Goal: Information Seeking & Learning: Learn about a topic

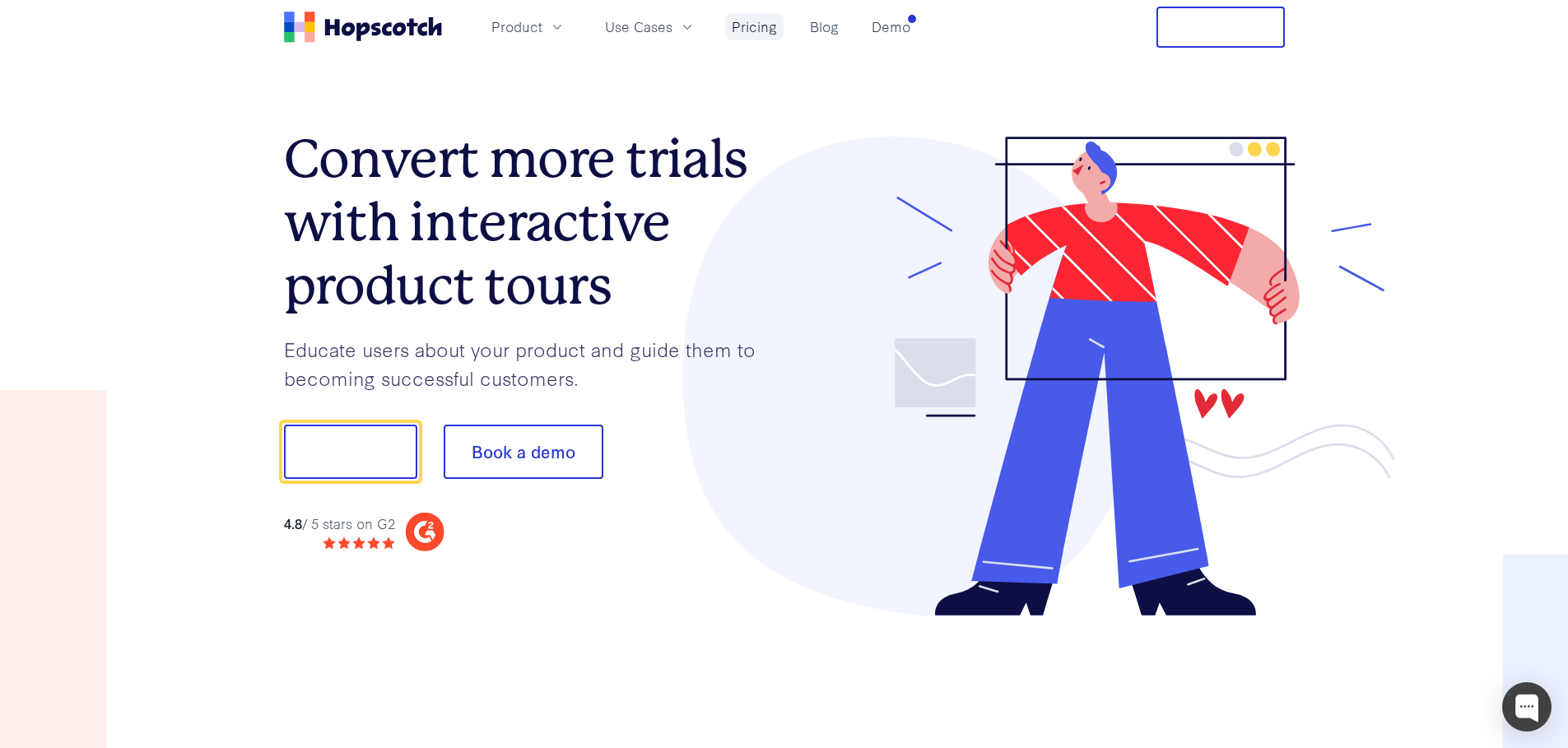
click at [747, 29] on link "Pricing" at bounding box center [755, 27] width 59 height 28
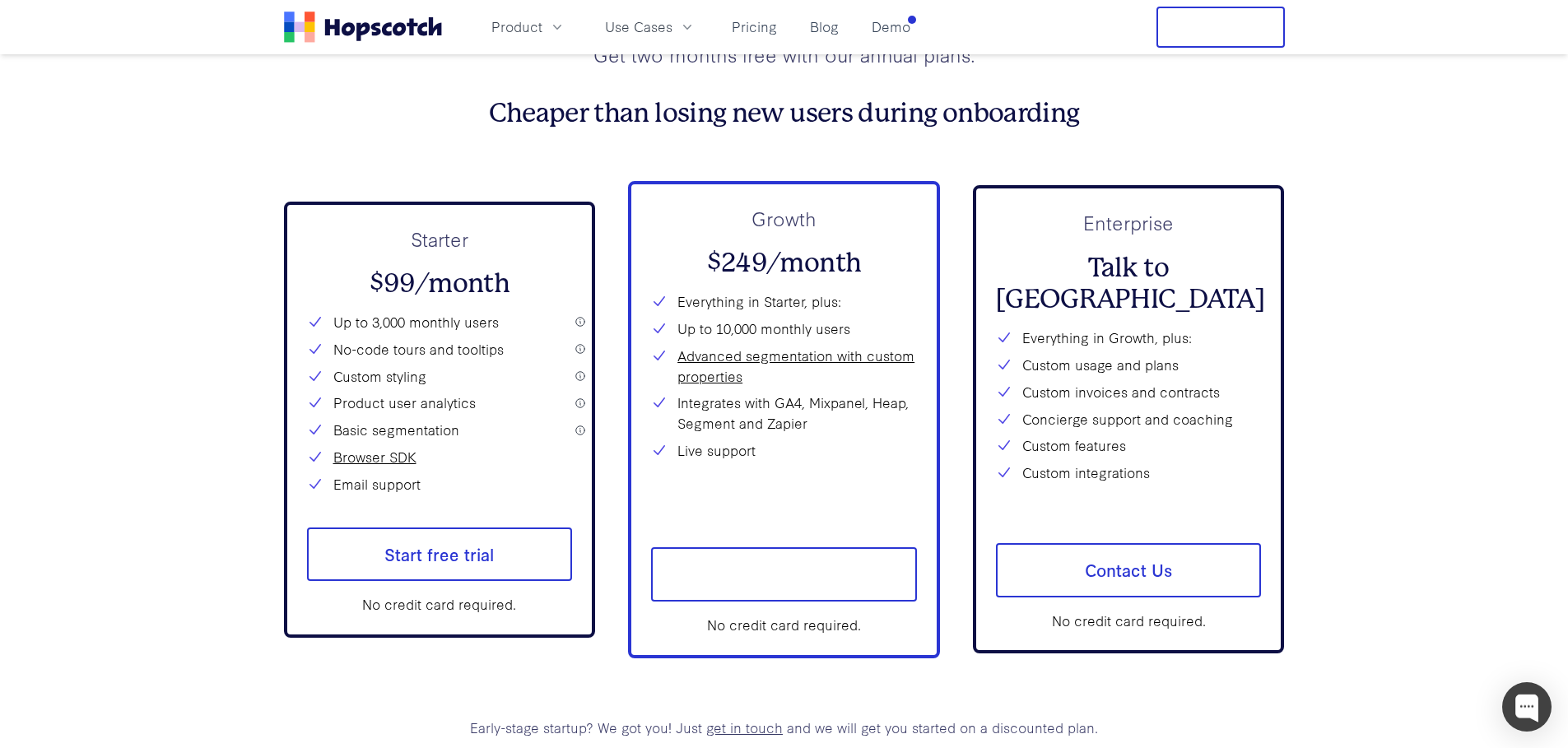
scroll to position [6021, 0]
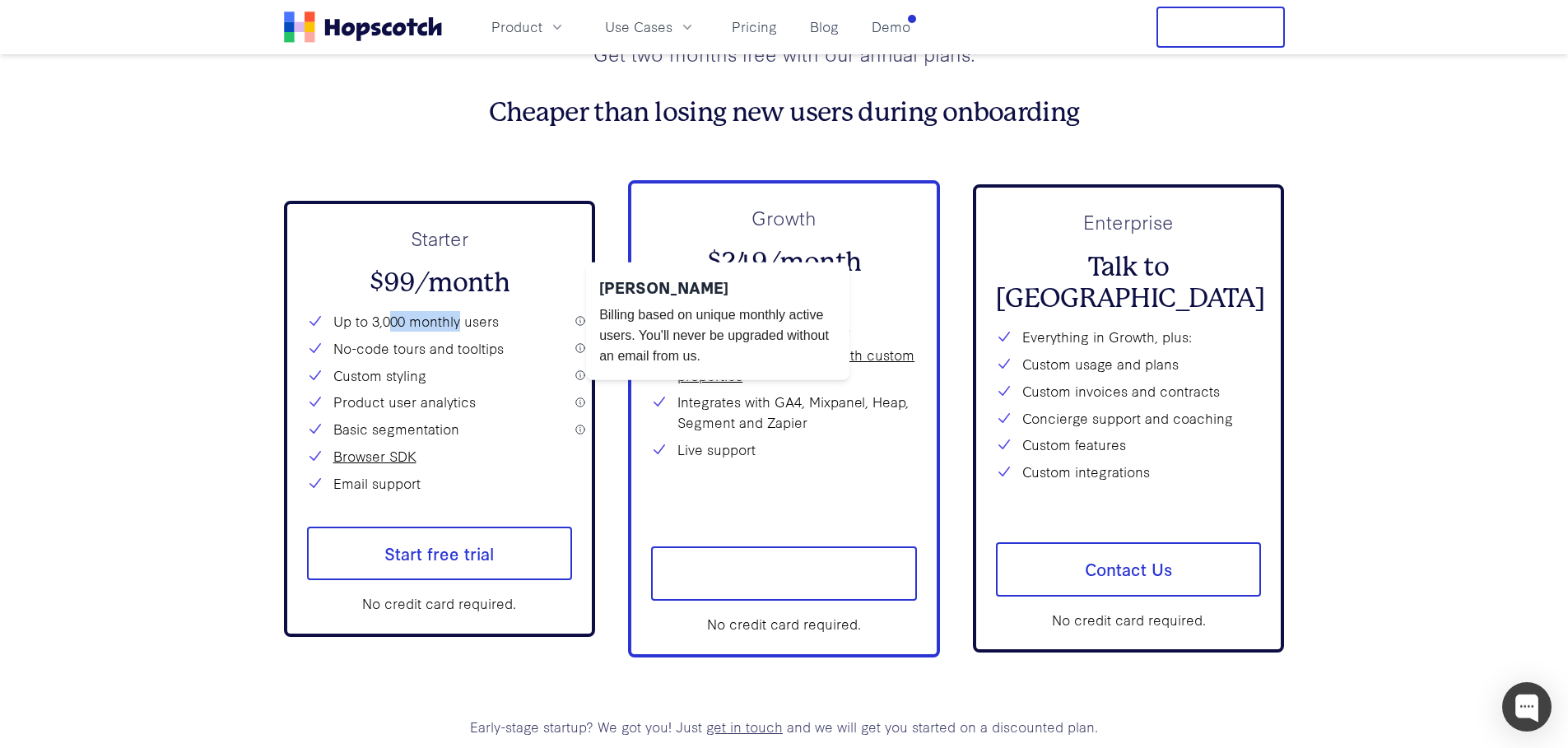
drag, startPoint x: 388, startPoint y: 321, endPoint x: 459, endPoint y: 317, distance: 71.1
click at [459, 317] on li "Up to 3,000 monthly users" at bounding box center [440, 321] width 266 height 21
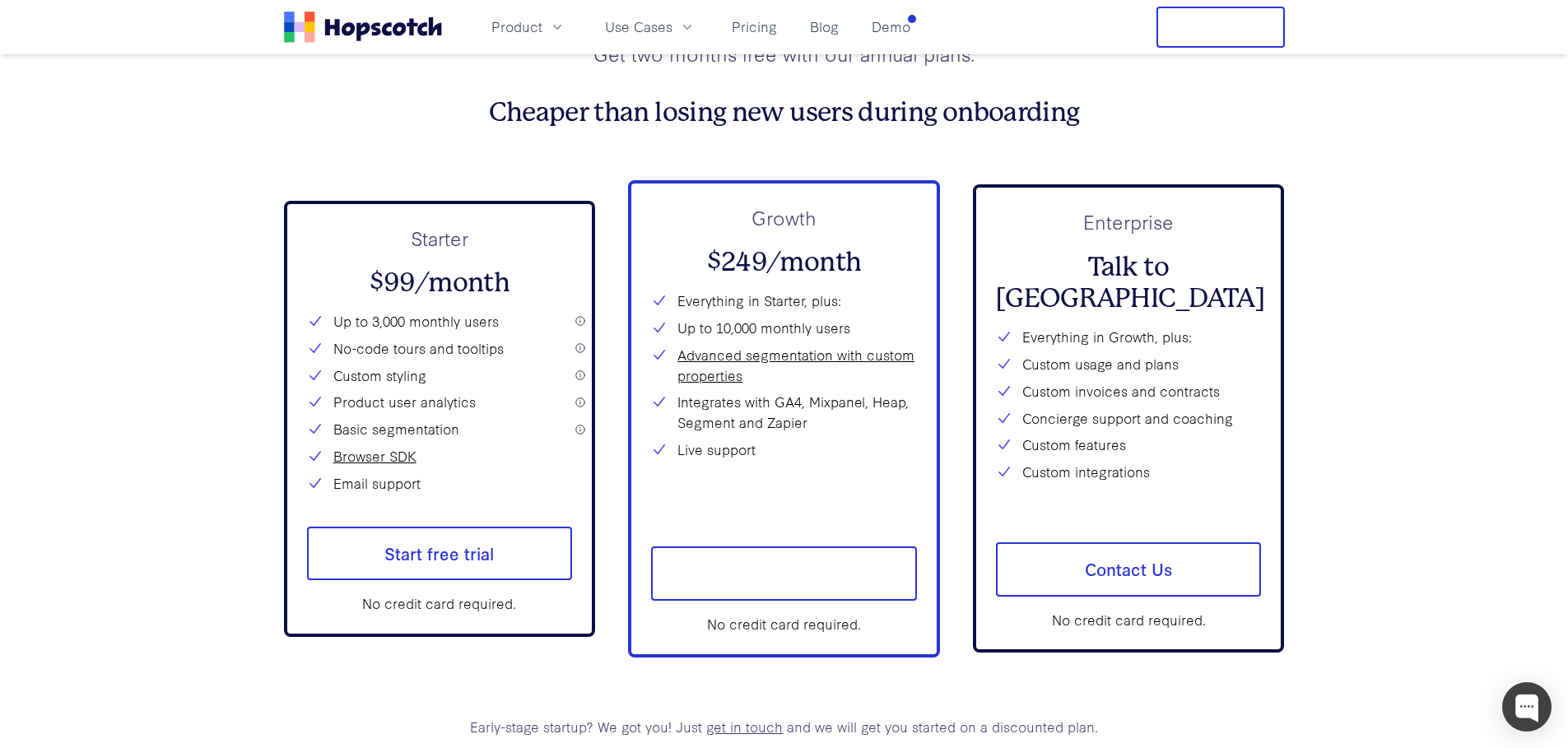
click at [459, 317] on li "Up to 3,000 monthly users" at bounding box center [440, 321] width 266 height 21
click at [421, 318] on li "Up to 3,000 monthly users" at bounding box center [440, 321] width 266 height 21
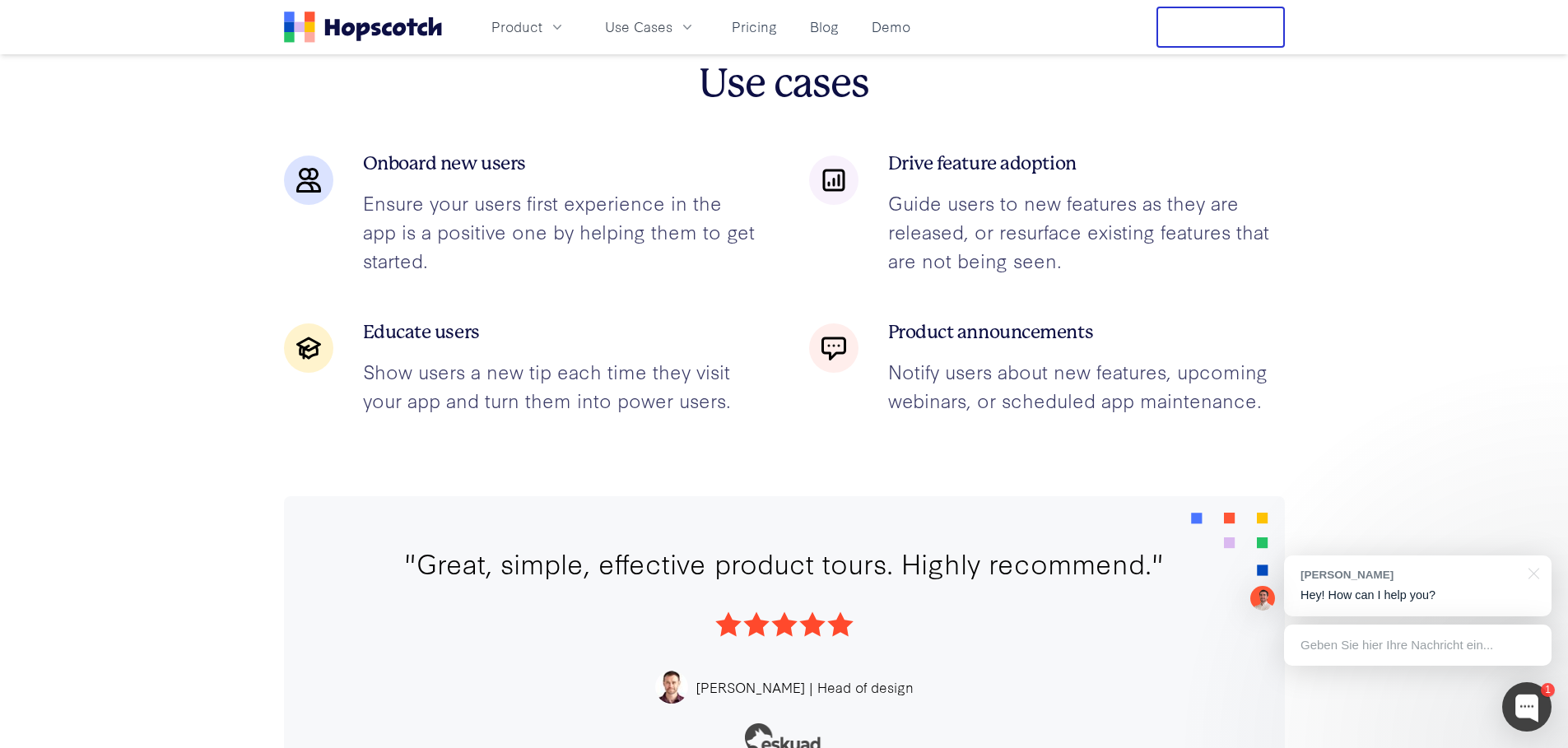
scroll to position [0, 0]
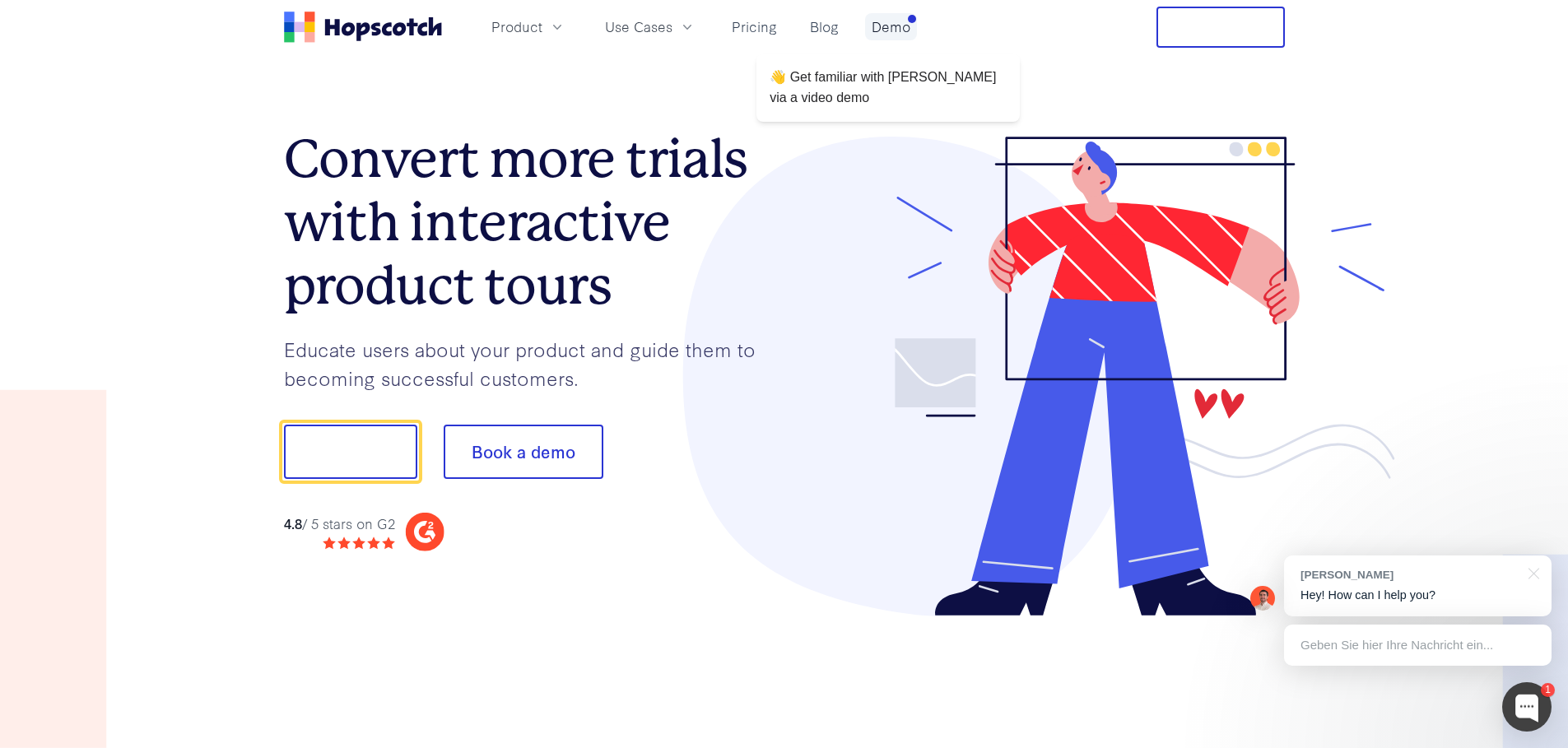
click at [894, 25] on link "Demo" at bounding box center [890, 27] width 52 height 28
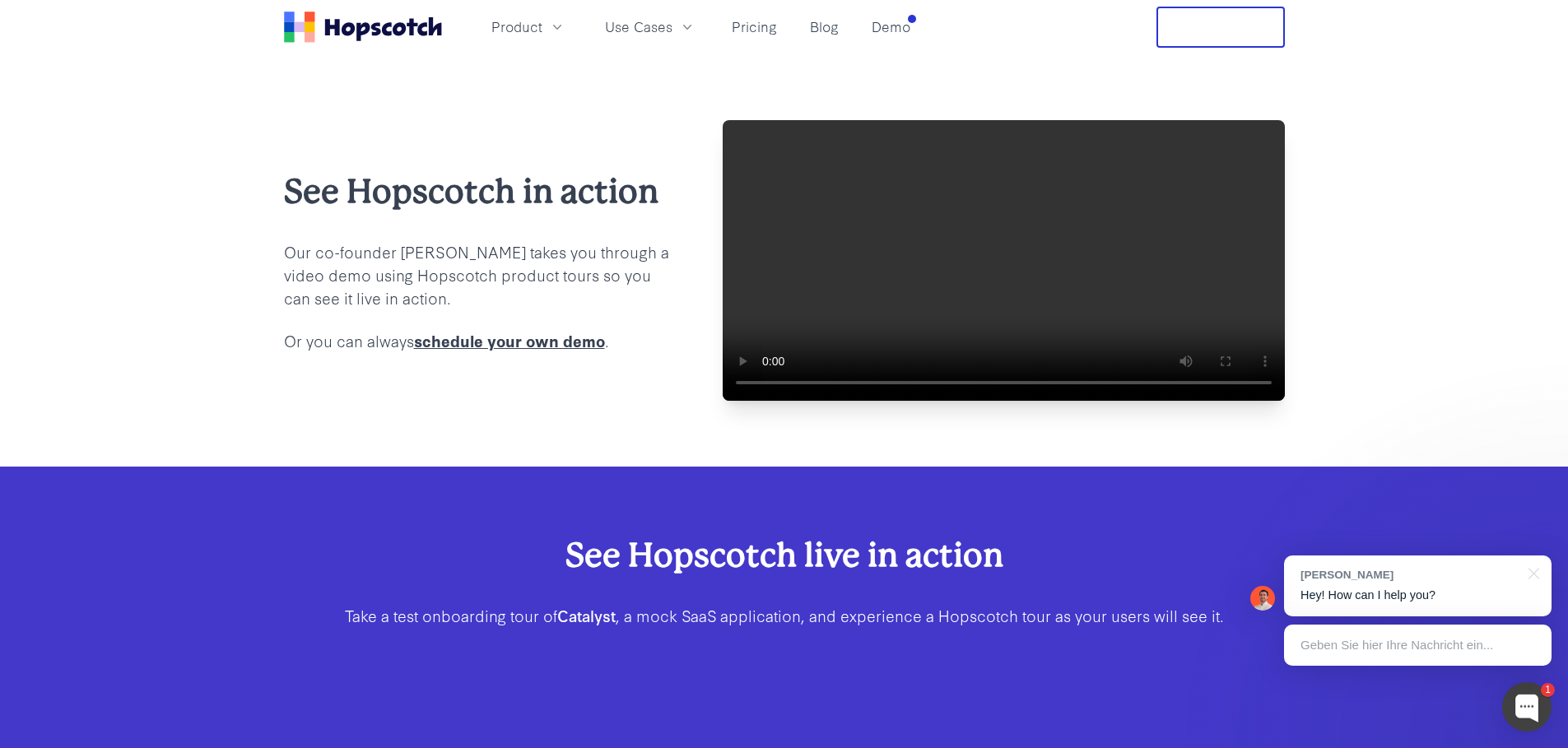
click at [921, 23] on nav "Product Use Cases Pricing Blog Demo Free Trial" at bounding box center [784, 27] width 1001 height 41
click at [976, 247] on video at bounding box center [1004, 259] width 563 height 280
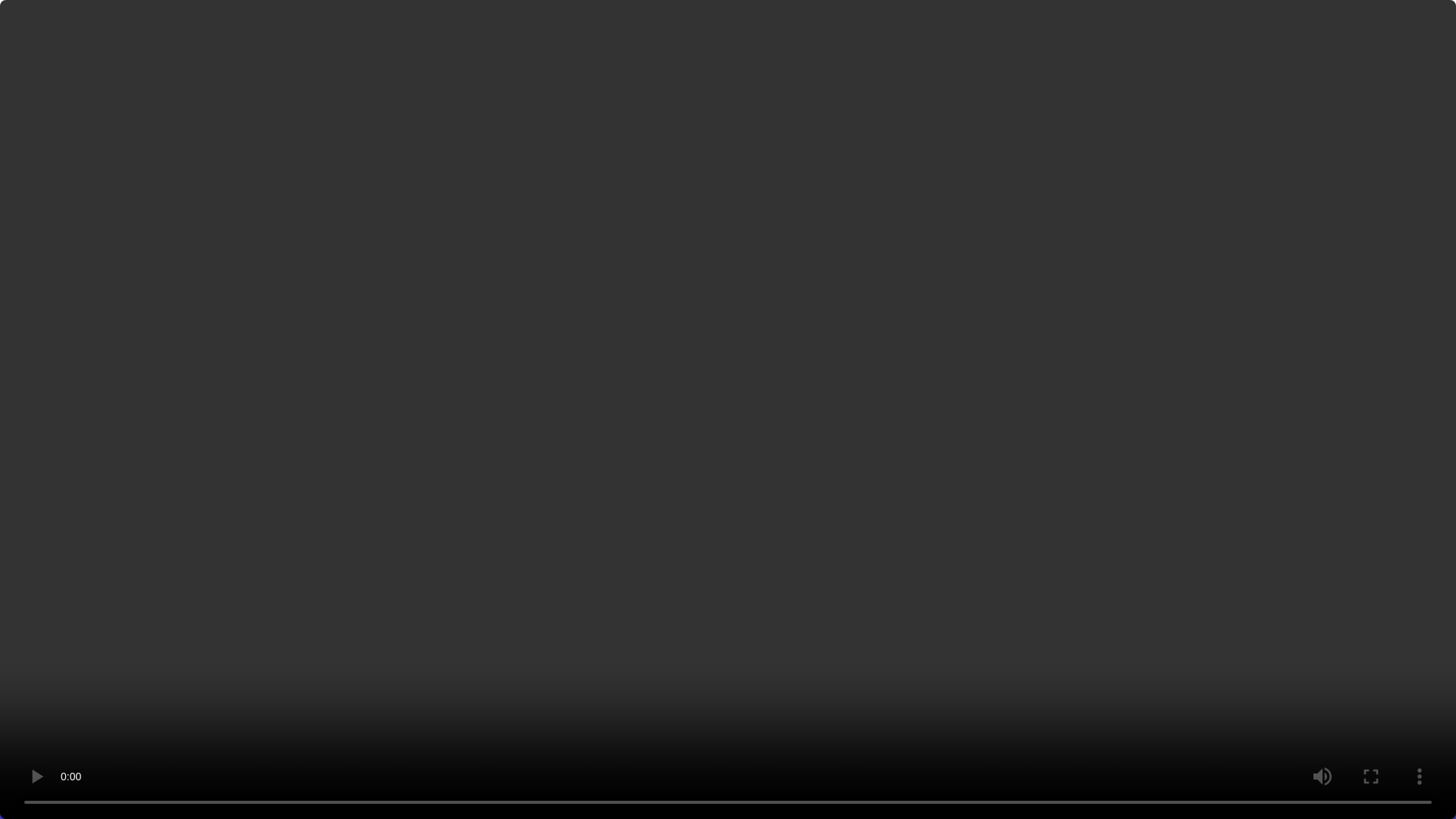
click at [479, 542] on video at bounding box center [728, 410] width 1456 height 819
click at [817, 266] on video at bounding box center [728, 410] width 1456 height 819
click at [654, 302] on video at bounding box center [728, 410] width 1456 height 819
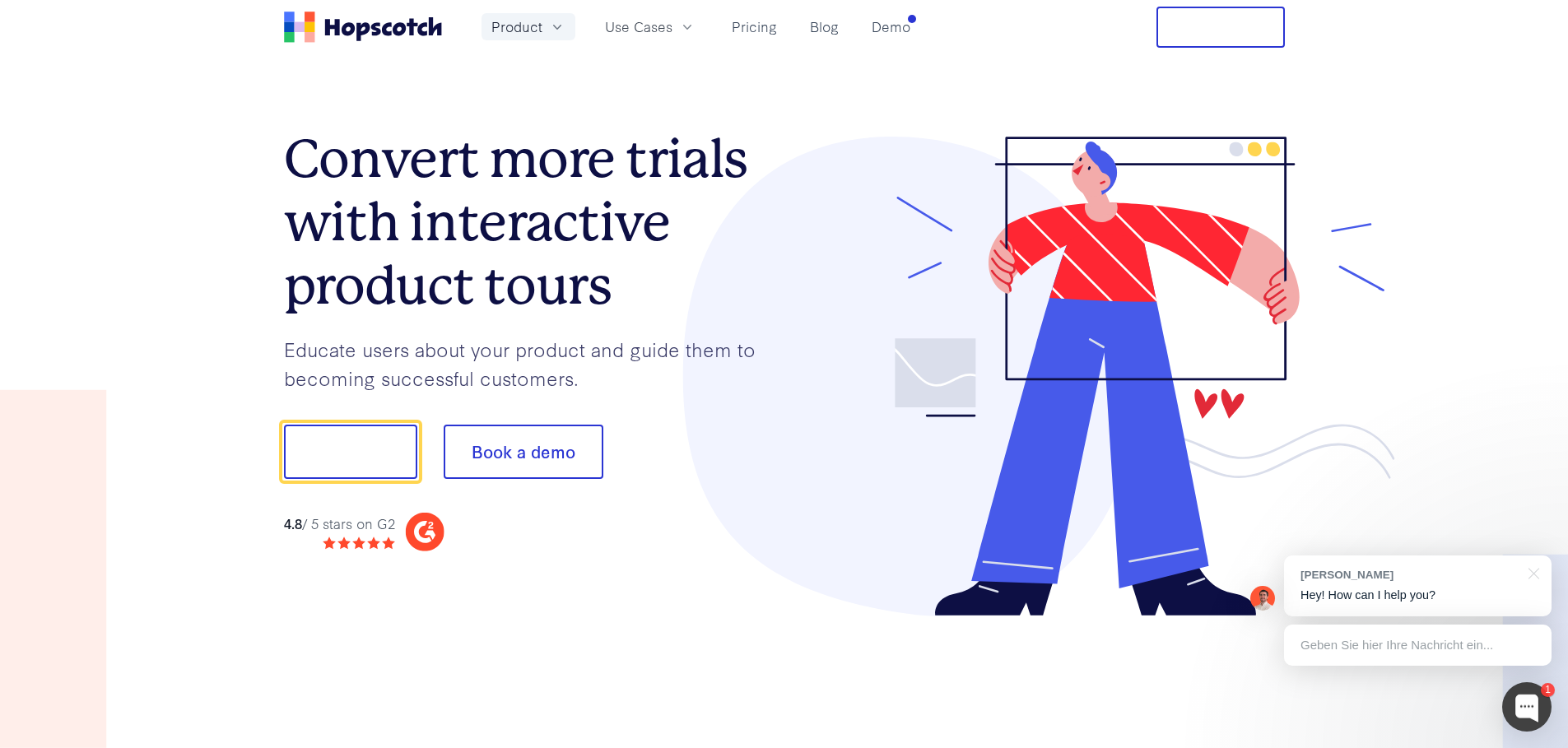
click at [522, 35] on span "Product" at bounding box center [517, 27] width 51 height 21
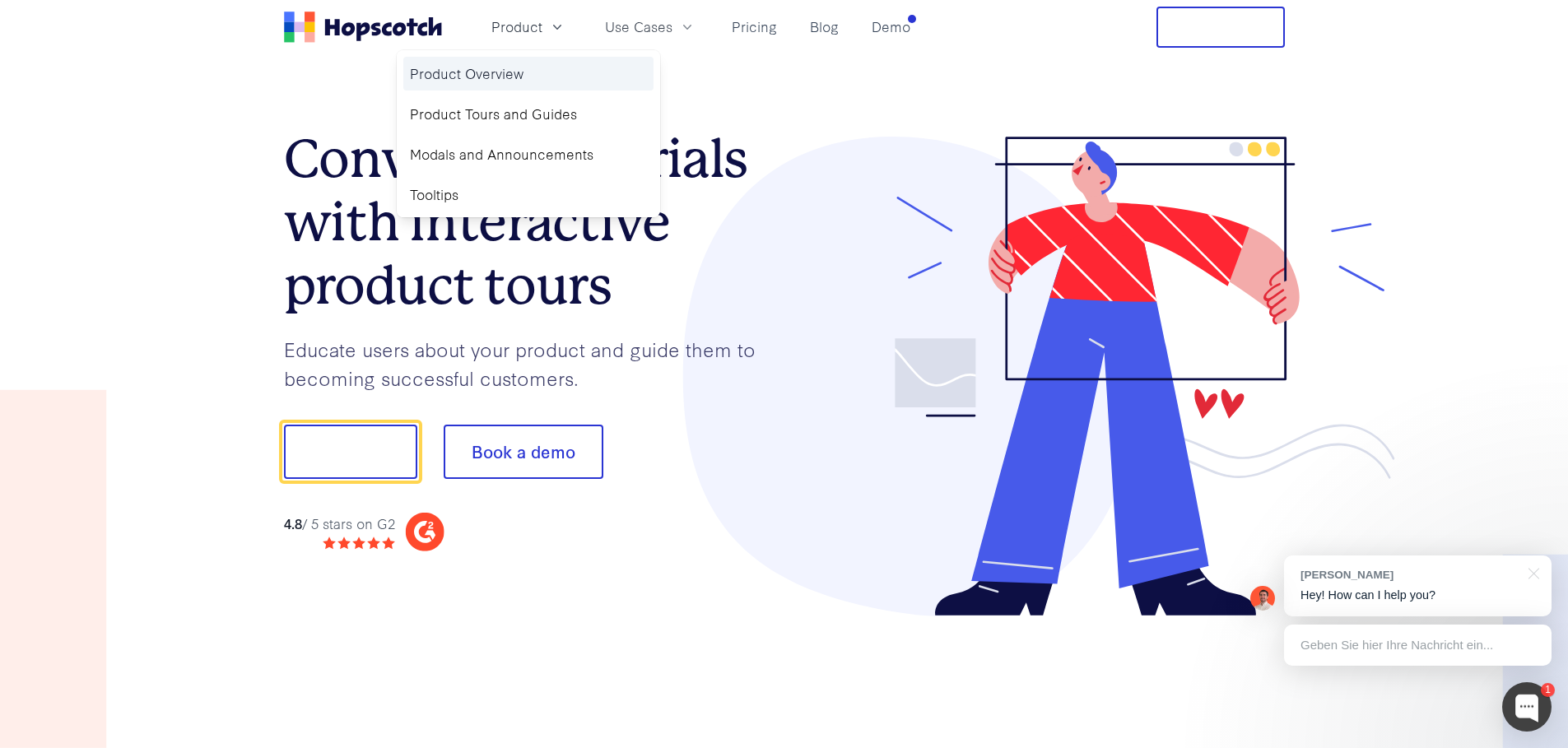
click at [508, 78] on link "Product Overview" at bounding box center [527, 74] width 250 height 34
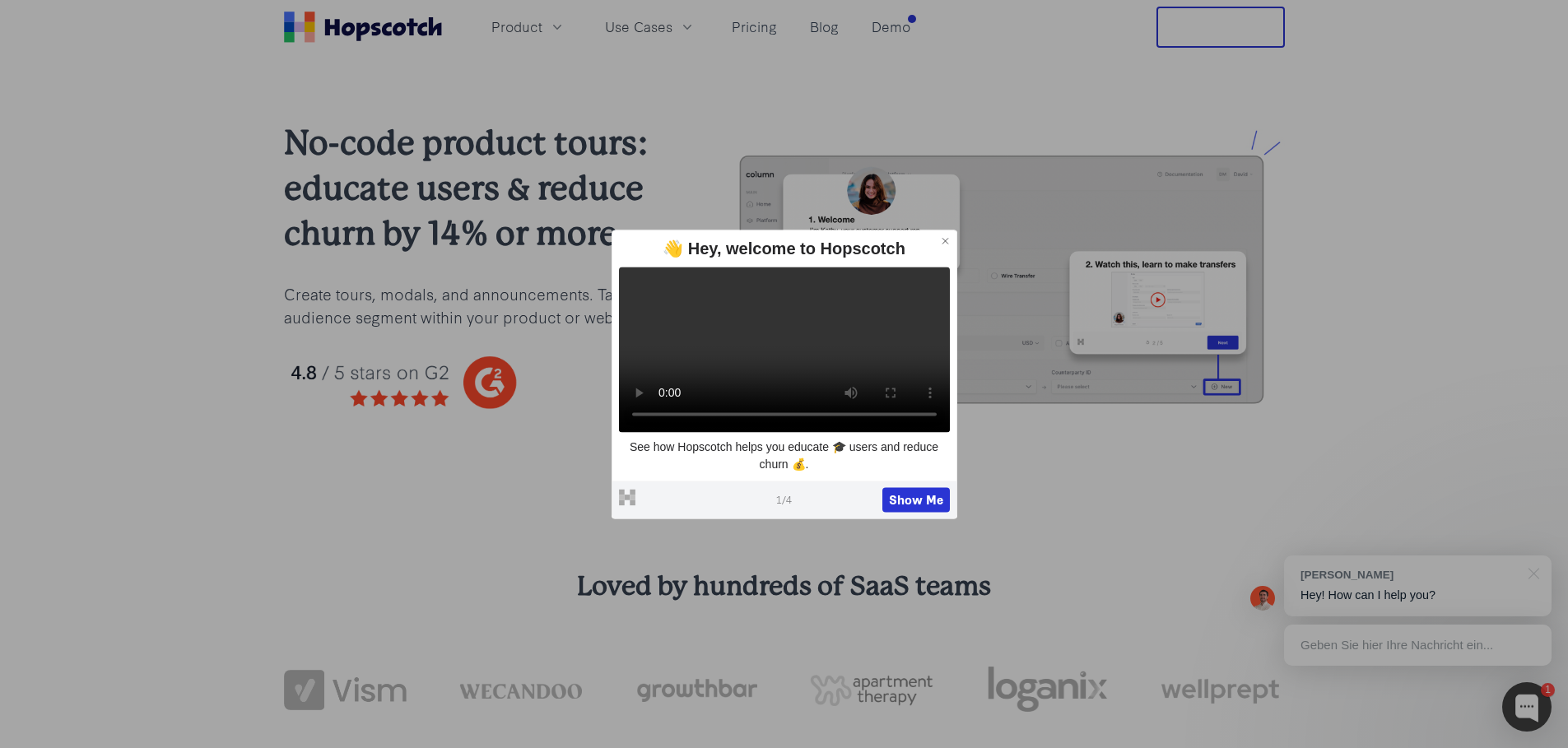
click at [944, 236] on icon at bounding box center [946, 241] width 11 height 11
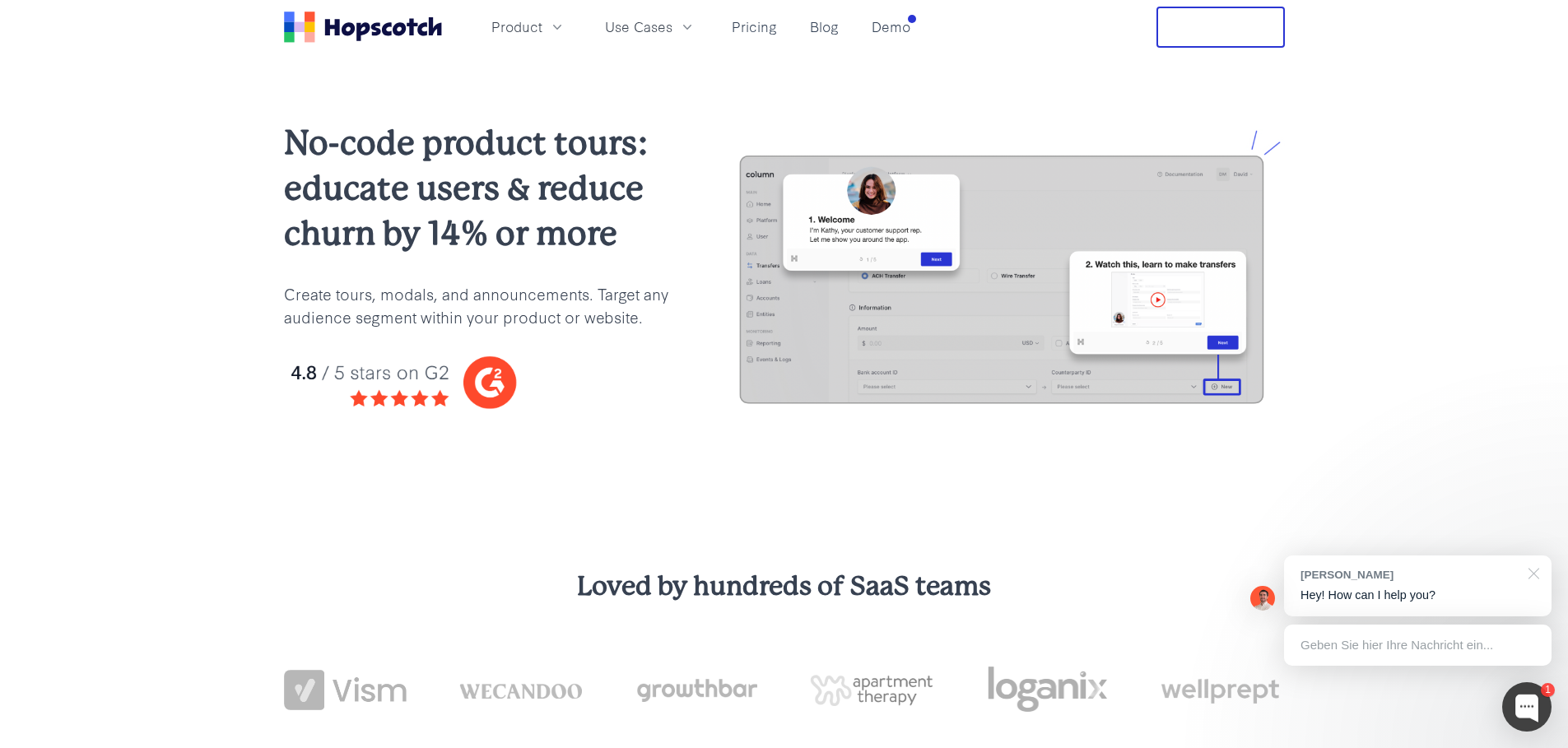
click at [1538, 567] on div at bounding box center [1531, 573] width 41 height 34
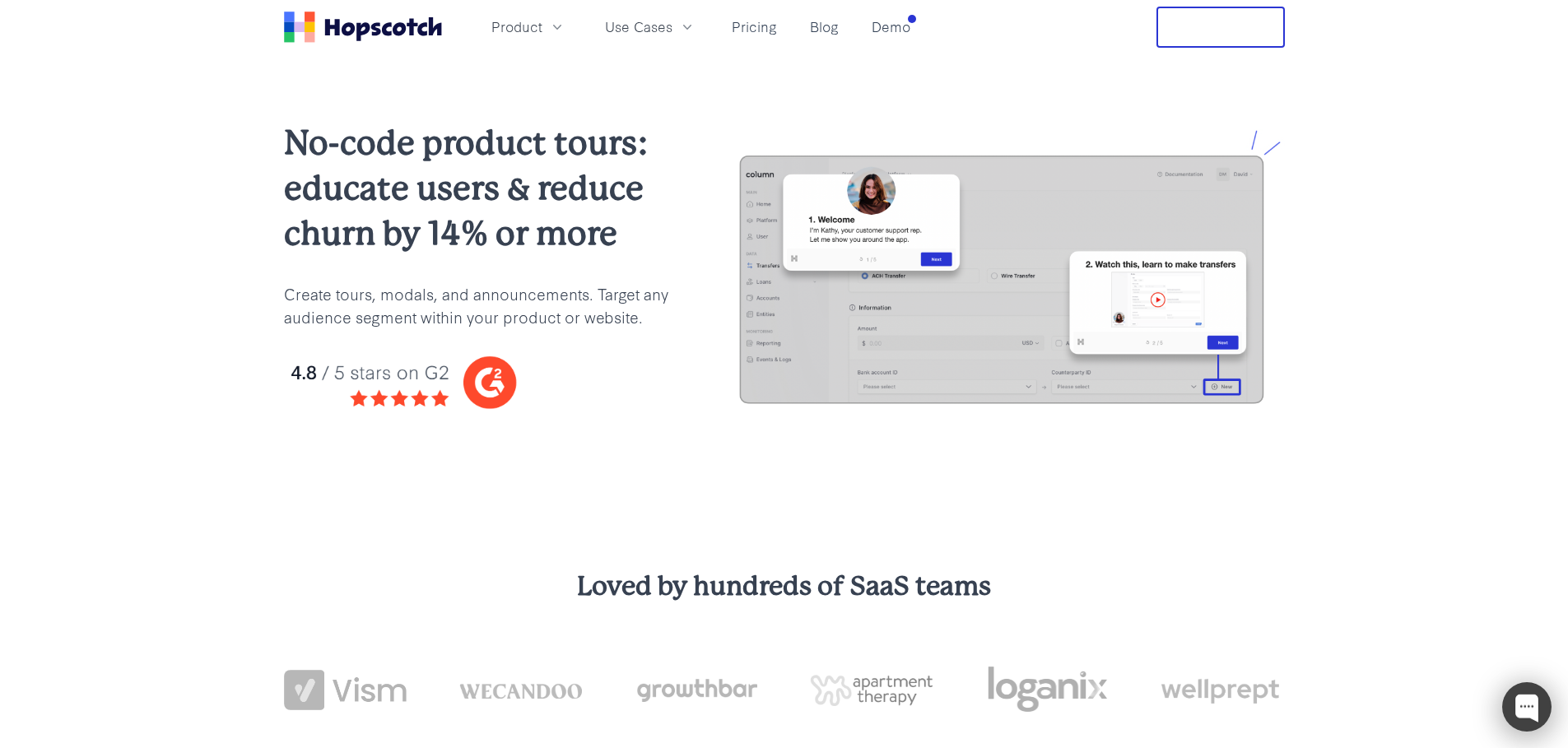
click at [1532, 700] on div at bounding box center [1527, 707] width 49 height 49
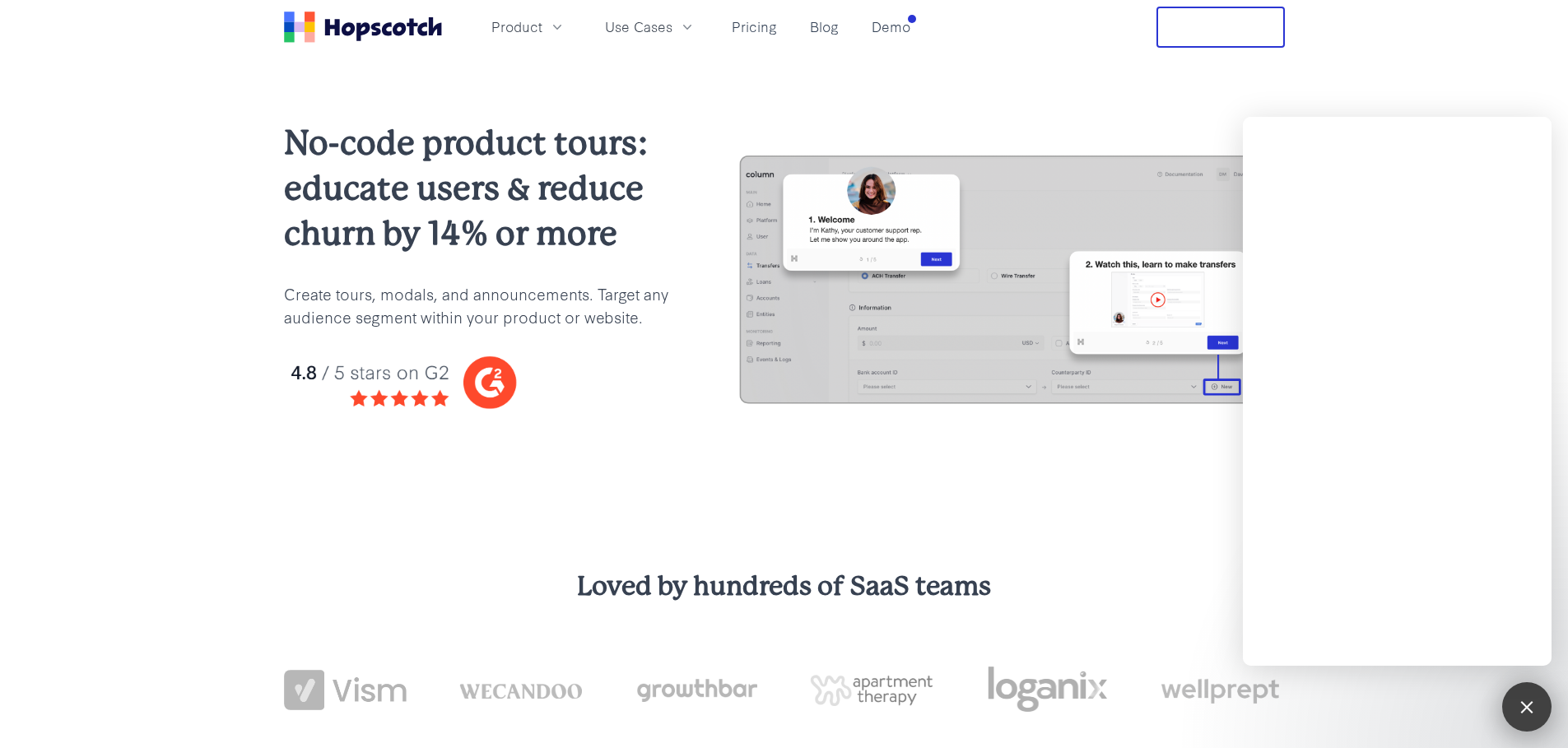
click at [1532, 700] on div at bounding box center [1526, 706] width 22 height 22
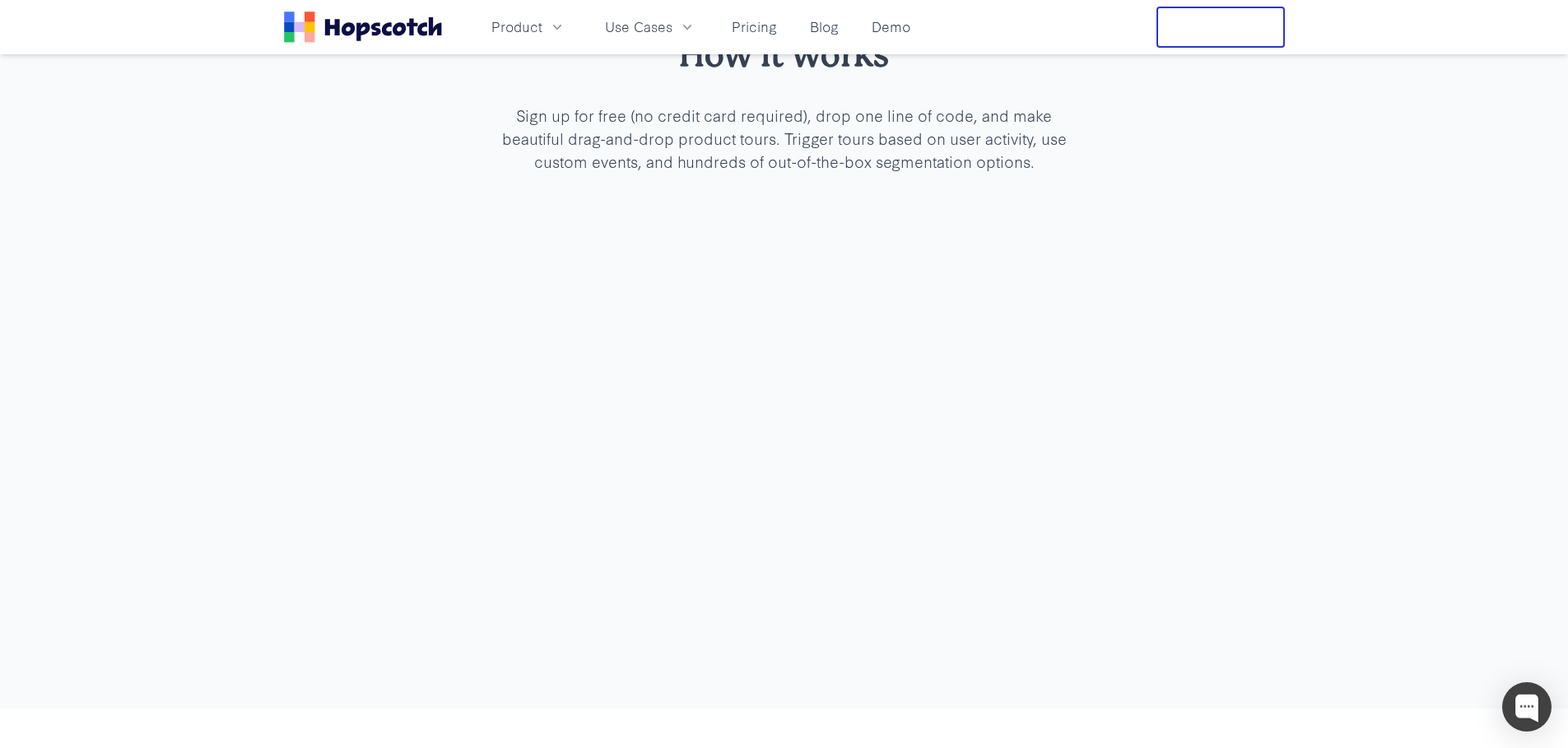
scroll to position [5222, 0]
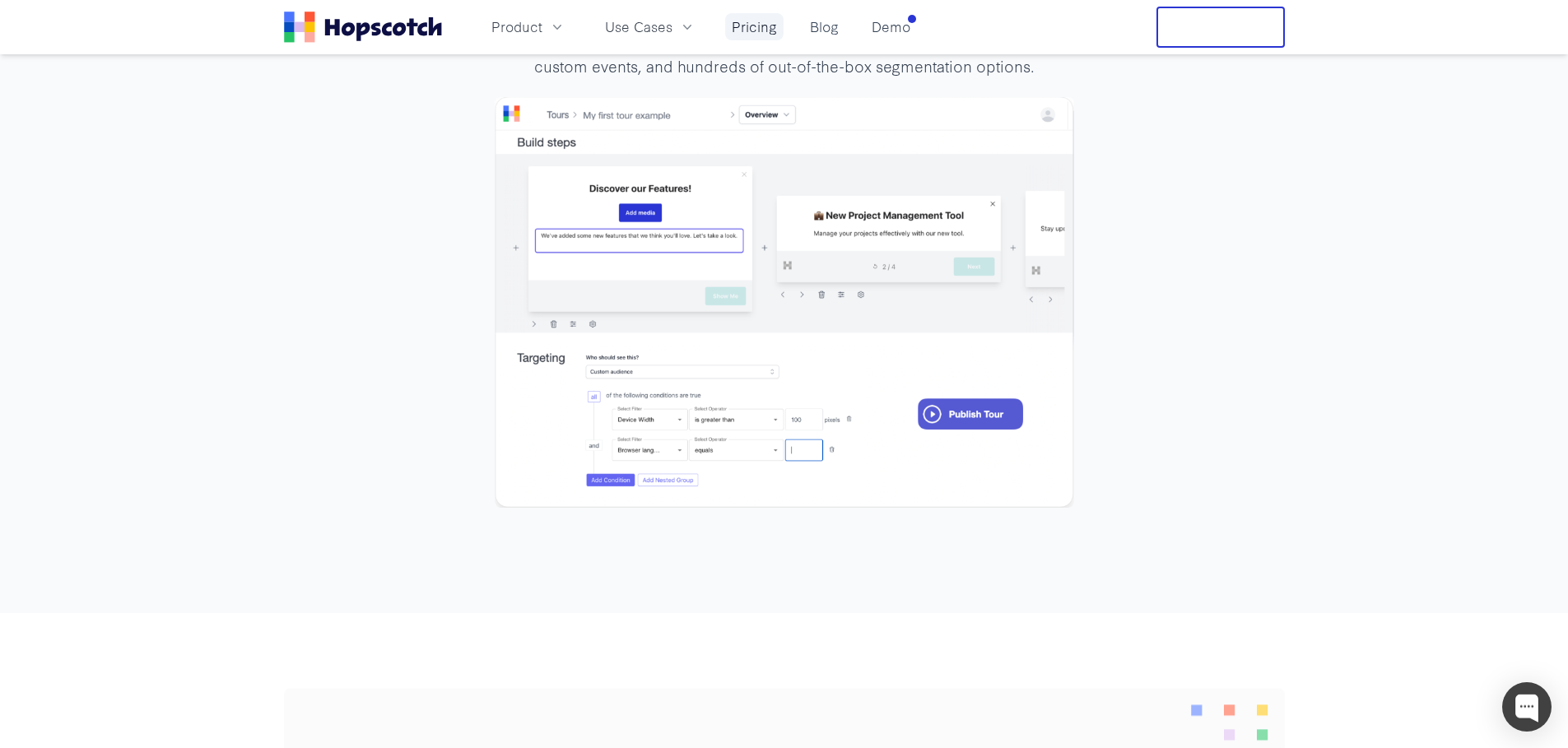
click at [740, 29] on link "Pricing" at bounding box center [755, 27] width 59 height 28
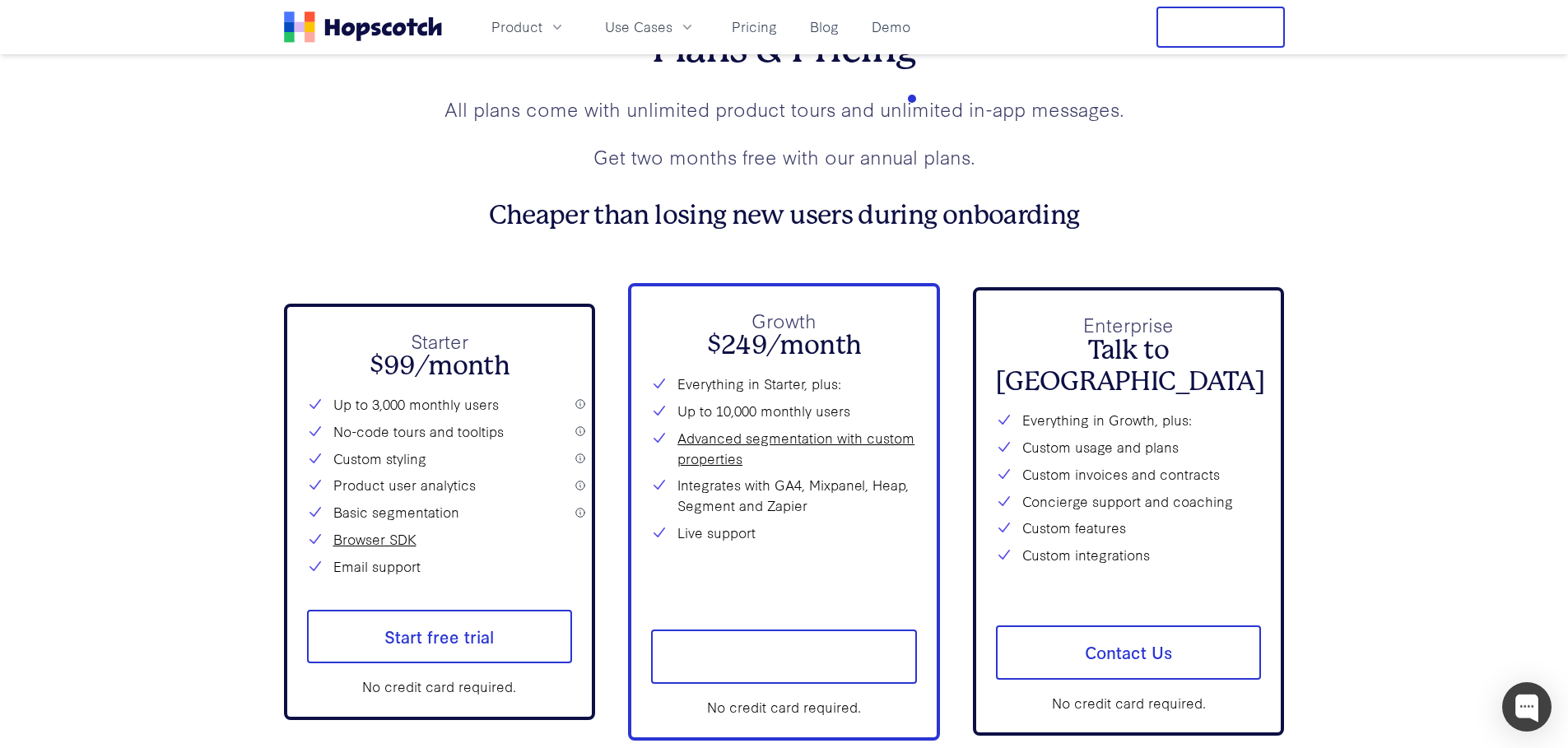
scroll to position [5999, 0]
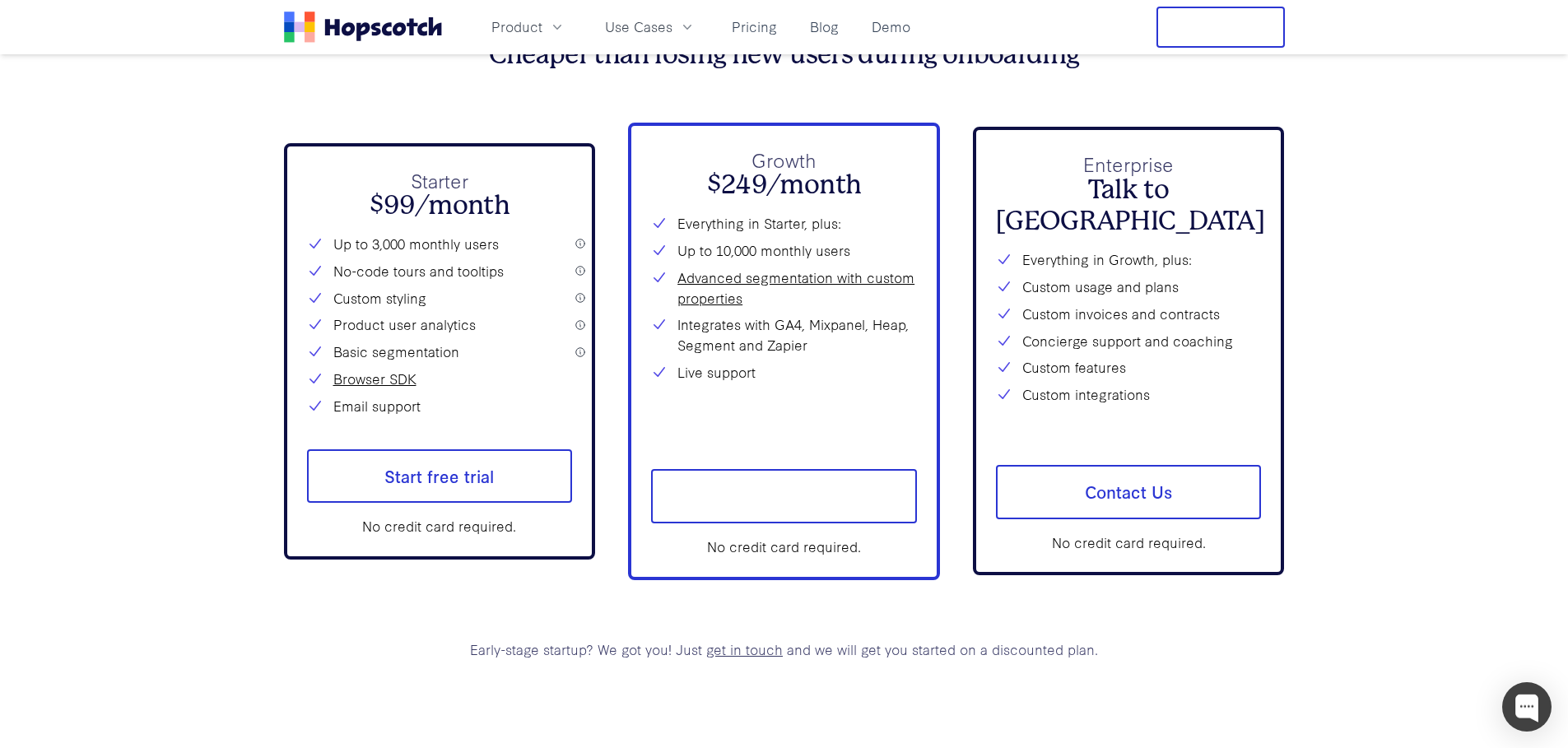
scroll to position [6175, 0]
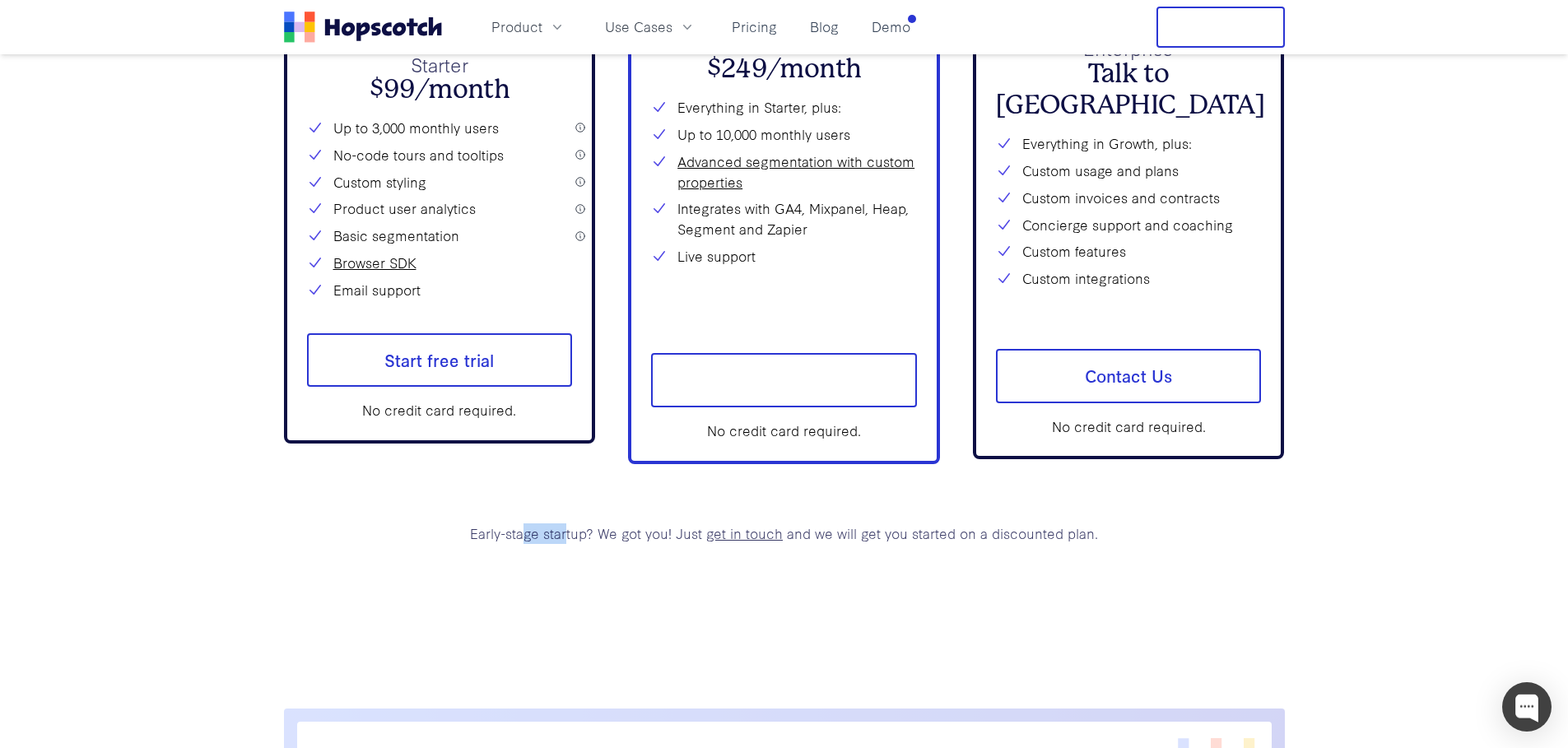
drag, startPoint x: 523, startPoint y: 532, endPoint x: 567, endPoint y: 539, distance: 44.6
click at [567, 539] on p "Early-stage startup? We got you! Just get in touch and we will get you started …" at bounding box center [784, 534] width 1001 height 21
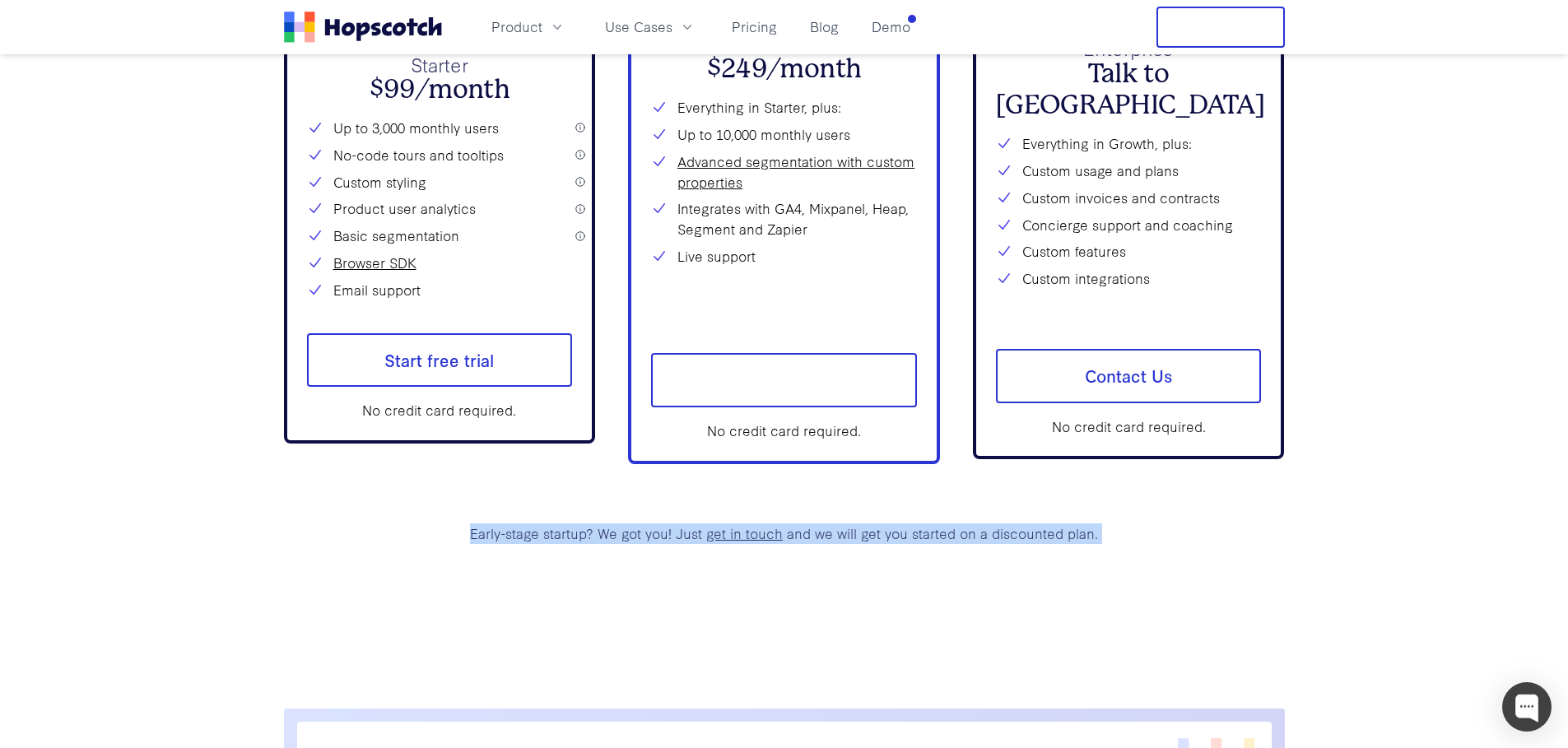
click at [567, 539] on p "Early-stage startup? We got you! Just get in touch and we will get you started …" at bounding box center [784, 534] width 1001 height 21
click at [421, 526] on p "Early-stage startup? We got you! Just get in touch and we will get you started …" at bounding box center [784, 534] width 1001 height 21
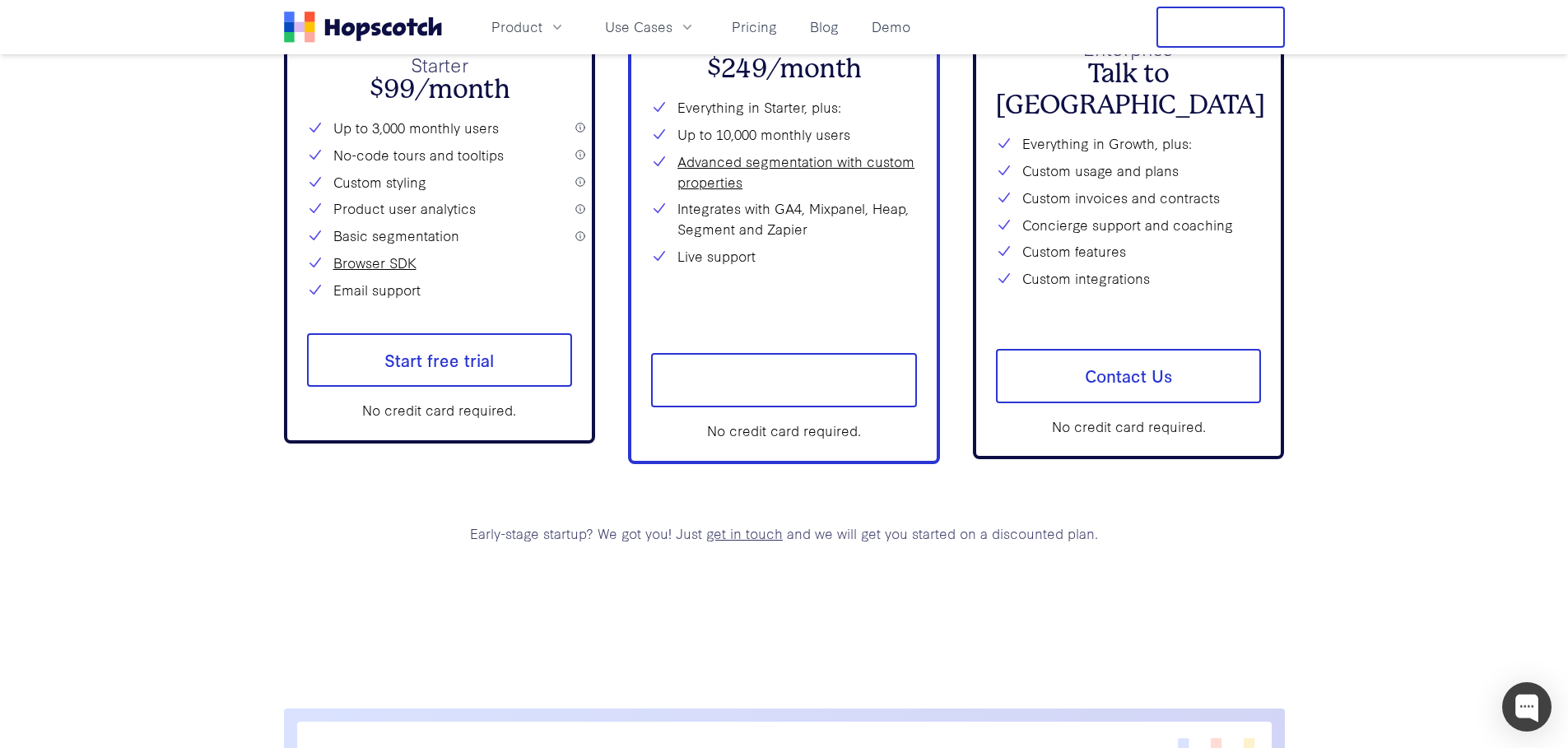
scroll to position [5855, 0]
